Goal: Task Accomplishment & Management: Manage account settings

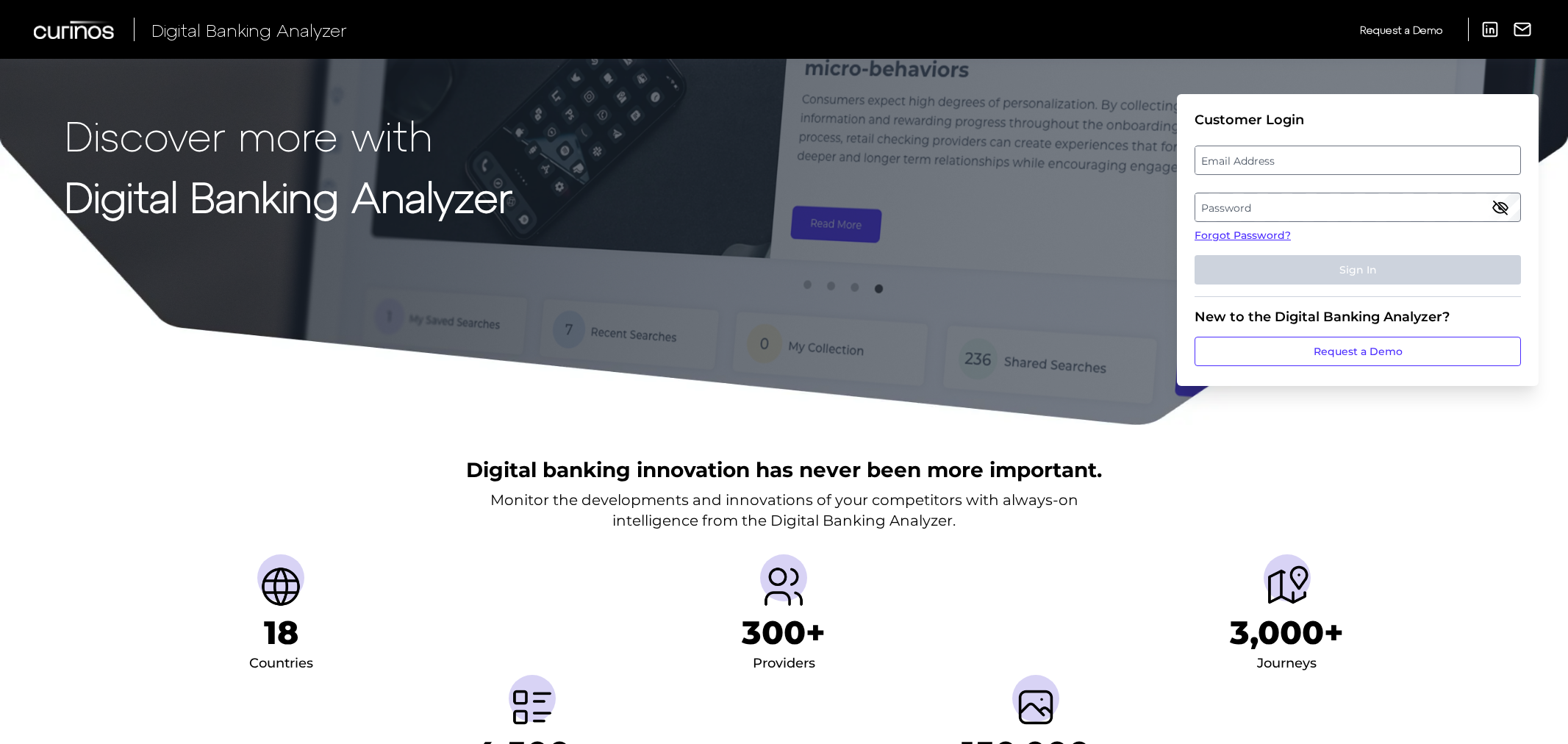
click at [1256, 158] on label "Email Address" at bounding box center [1357, 160] width 324 height 27
click at [1256, 158] on input "email" at bounding box center [1357, 161] width 326 height 30
click at [1252, 158] on input "Email Address" at bounding box center [1352, 161] width 326 height 30
type input "[PERSON_NAME][EMAIL_ADDRESS][DOMAIN_NAME]"
click at [1314, 206] on label "Password" at bounding box center [1351, 207] width 324 height 27
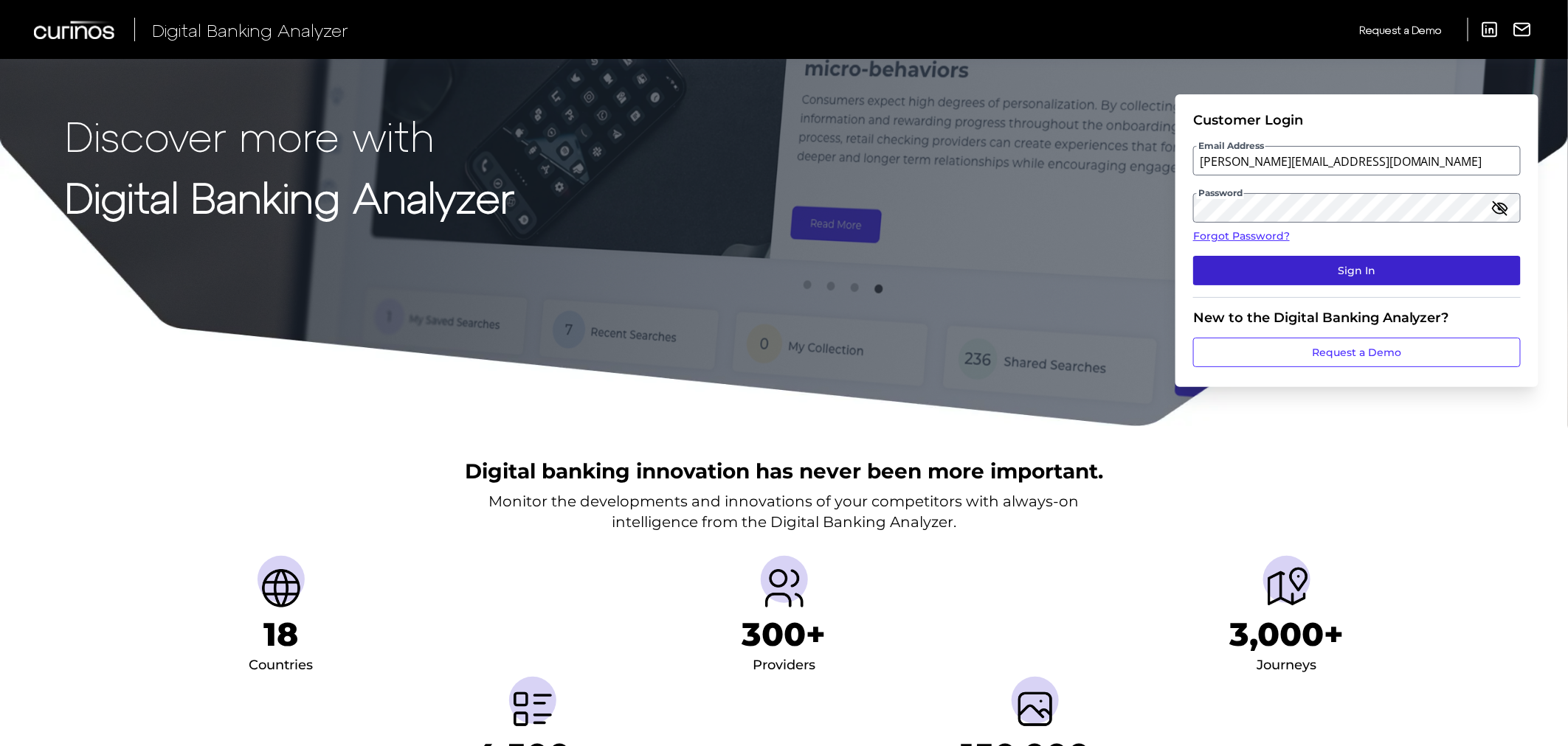
click at [1328, 263] on button "Sign In" at bounding box center [1357, 271] width 327 height 30
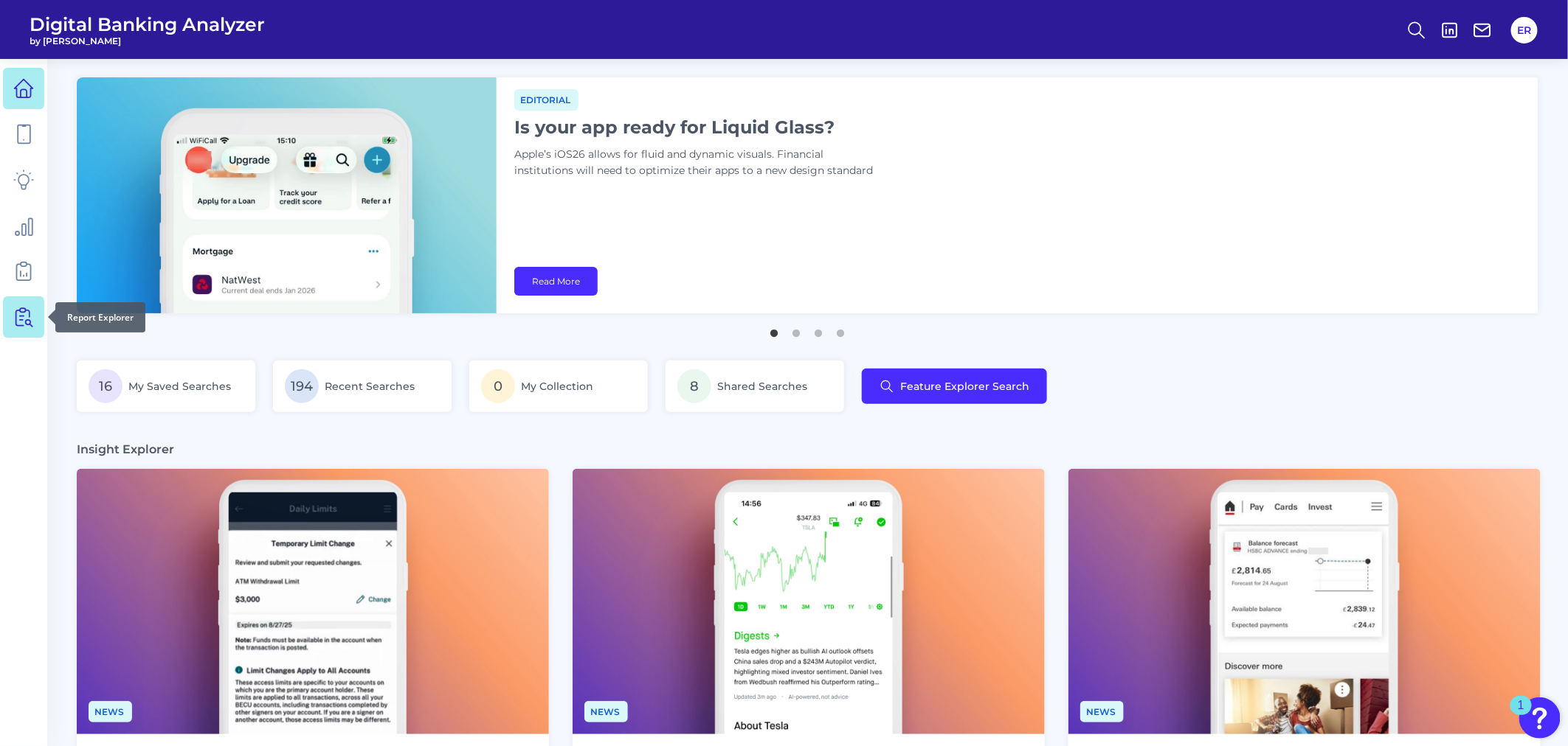
click at [9, 314] on link at bounding box center [23, 317] width 42 height 42
